Goal: Ask a question

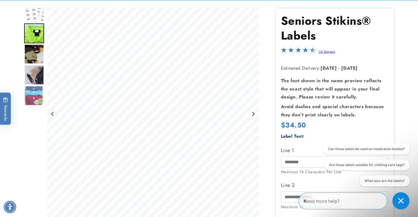
scroll to position [63, 0]
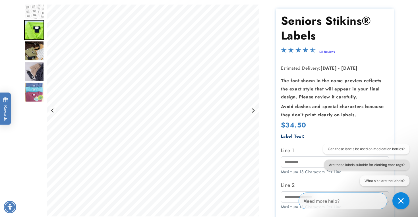
click at [357, 164] on button "Are these labels suitable for clothing care tags?" at bounding box center [366, 164] width 85 height 11
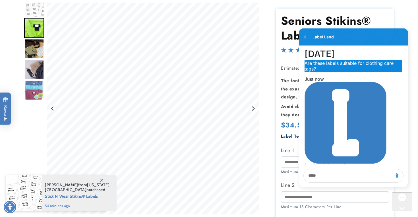
scroll to position [66, 0]
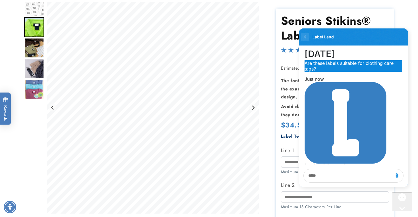
click at [305, 36] on icon "go to home page" at bounding box center [304, 37] width 1 height 3
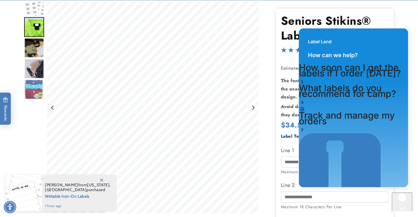
click at [403, 215] on div "Gorgias live chat" at bounding box center [402, 218] width 16 height 7
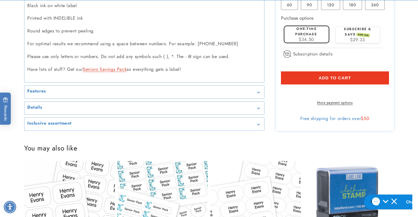
scroll to position [395, 0]
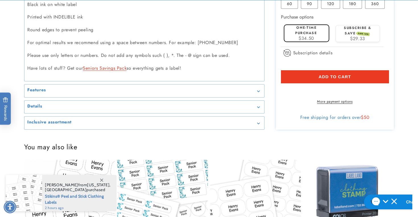
click at [35, 87] on h2 "Features" at bounding box center [36, 90] width 19 height 6
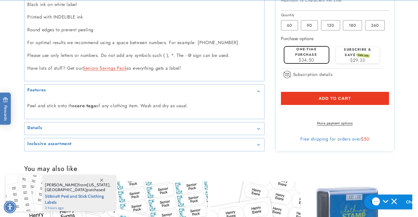
click at [40, 125] on h2 "Details" at bounding box center [34, 128] width 15 height 6
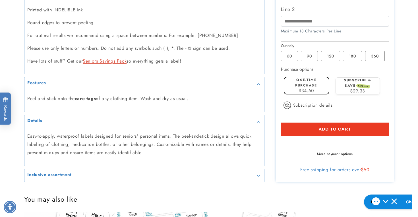
scroll to position [405, 0]
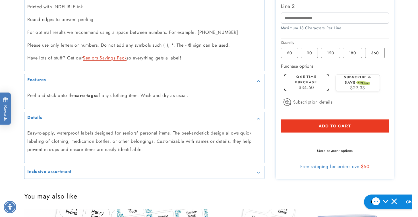
click at [67, 169] on h2 "Inclusive assortment" at bounding box center [49, 172] width 44 height 6
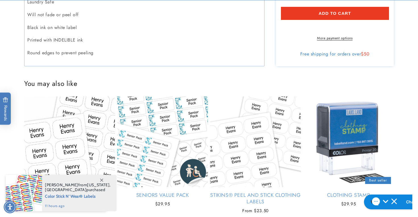
scroll to position [604, 0]
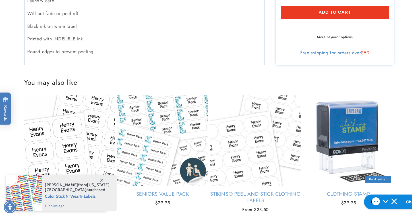
click at [101, 179] on icon at bounding box center [101, 179] width 3 height 3
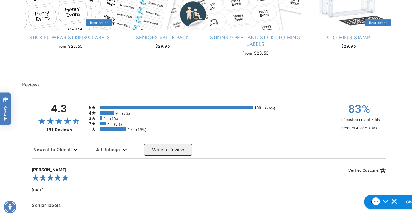
scroll to position [760, 0]
click at [101, 127] on div "17 (13%)" at bounding box center [113, 129] width 26 height 4
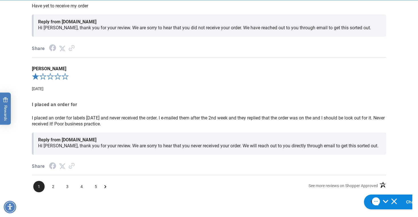
scroll to position [1085, 0]
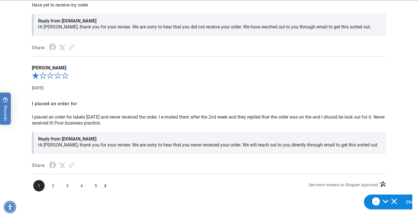
click at [104, 183] on icon "Next Page" at bounding box center [105, 185] width 2 height 5
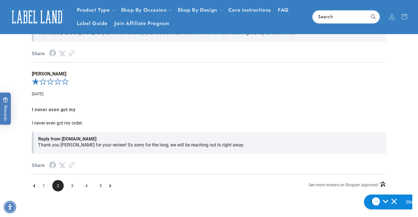
scroll to position [843, 0]
